Goal: Complete application form

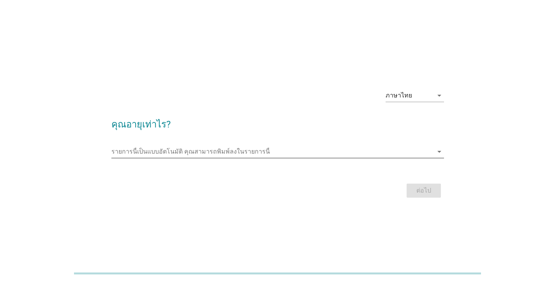
click at [219, 148] on input "รายการนี้เป็นแบบอัตโนมัติ คุณสามารถพิมพ์ลงในรายการนี้" at bounding box center [272, 151] width 322 height 12
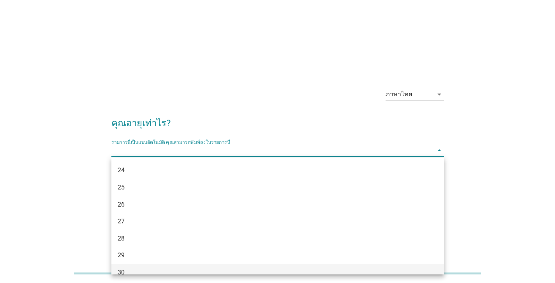
scroll to position [116, 0]
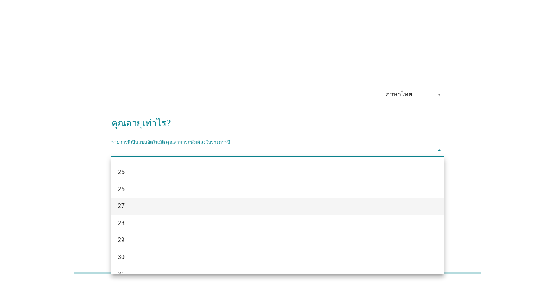
click at [141, 206] on div "27" at bounding box center [265, 205] width 294 height 9
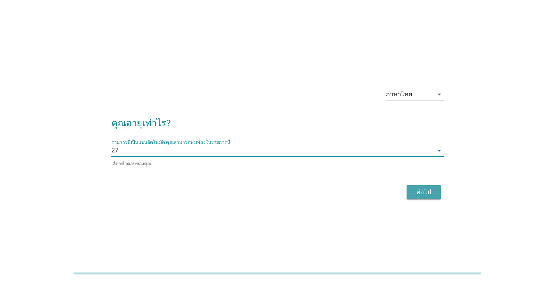
click at [424, 192] on div "ต่อไป" at bounding box center [424, 191] width 22 height 9
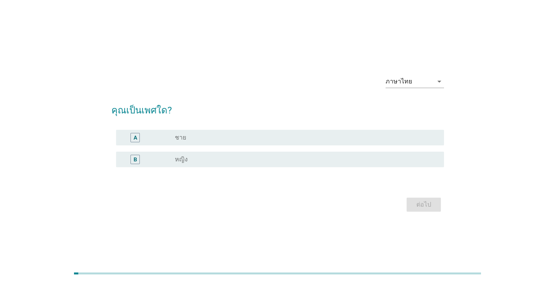
click at [187, 139] on div "radio_button_unchecked ชาย" at bounding box center [303, 138] width 257 height 8
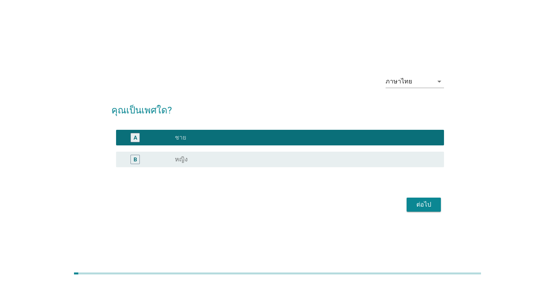
click at [422, 212] on div "ต่อไป" at bounding box center [277, 204] width 333 height 19
click at [423, 204] on div "ต่อไป" at bounding box center [424, 204] width 22 height 9
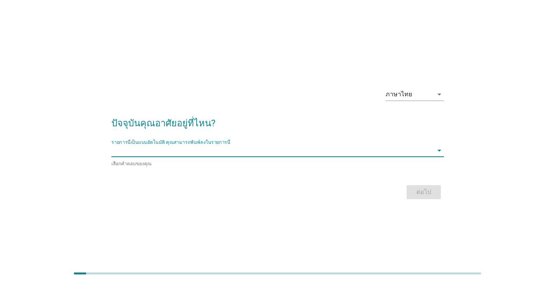
click at [185, 150] on input "รายการนี้เป็นแบบอัตโนมัติ คุณสามารถพิมพ์ลงในรายการนี้" at bounding box center [272, 150] width 322 height 12
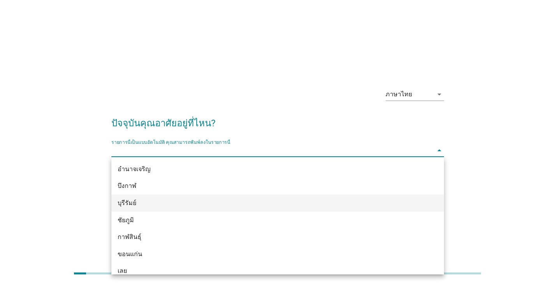
click at [148, 209] on div "บุรีรัมย์" at bounding box center [277, 202] width 333 height 17
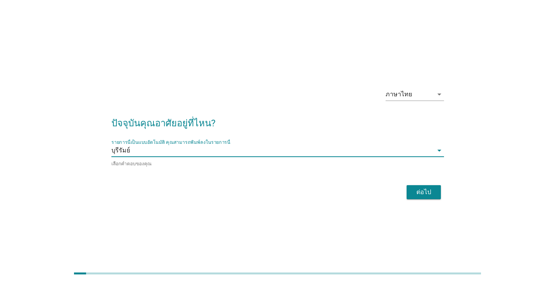
click at [415, 190] on div "ต่อไป" at bounding box center [424, 191] width 22 height 9
